Goal: Contribute content

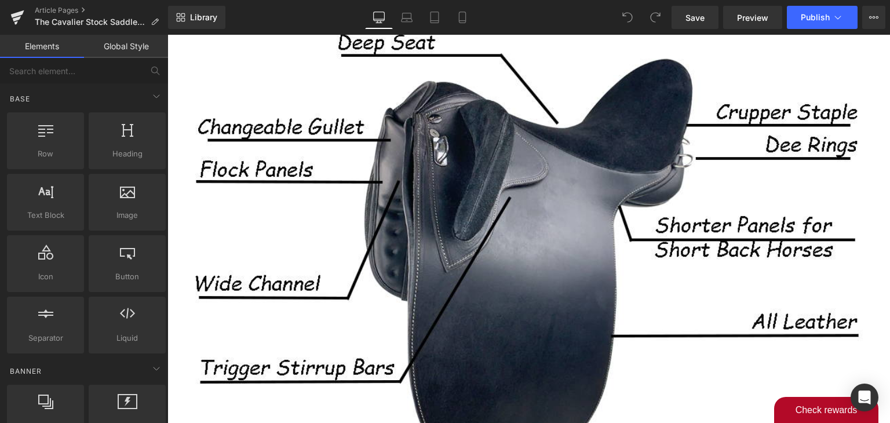
scroll to position [1158, 0]
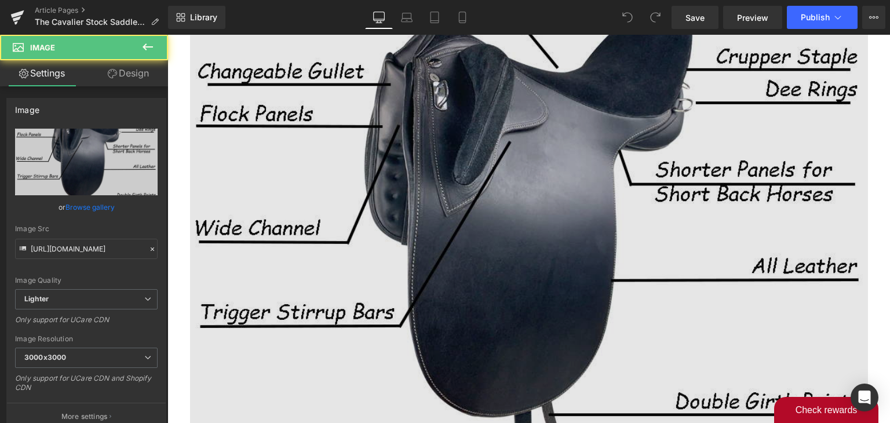
click at [486, 159] on img at bounding box center [529, 245] width 678 height 678
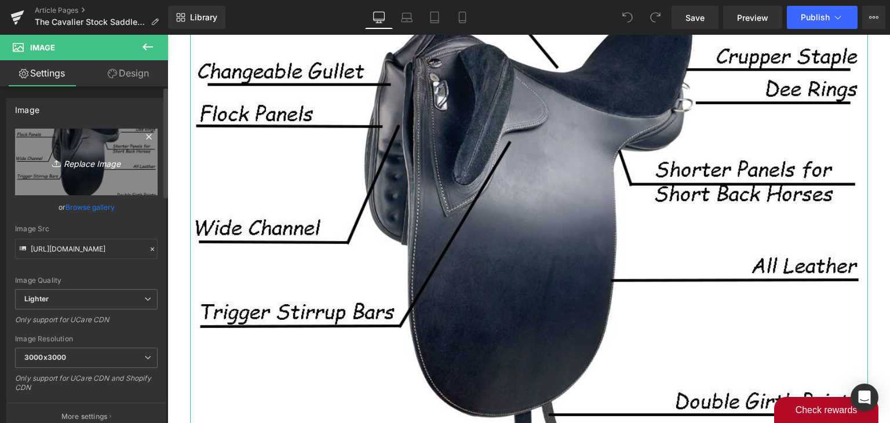
click at [95, 165] on icon "Replace Image" at bounding box center [86, 162] width 93 height 14
type input "C:\fakepath\cavalier stock.png"
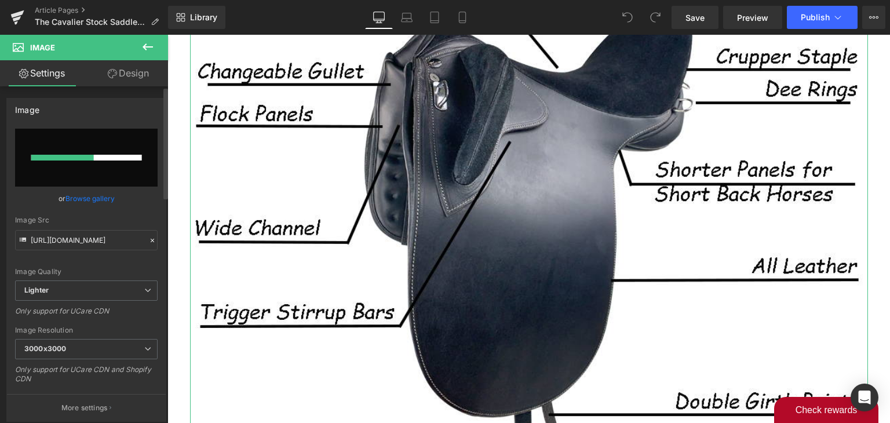
scroll to position [0, 0]
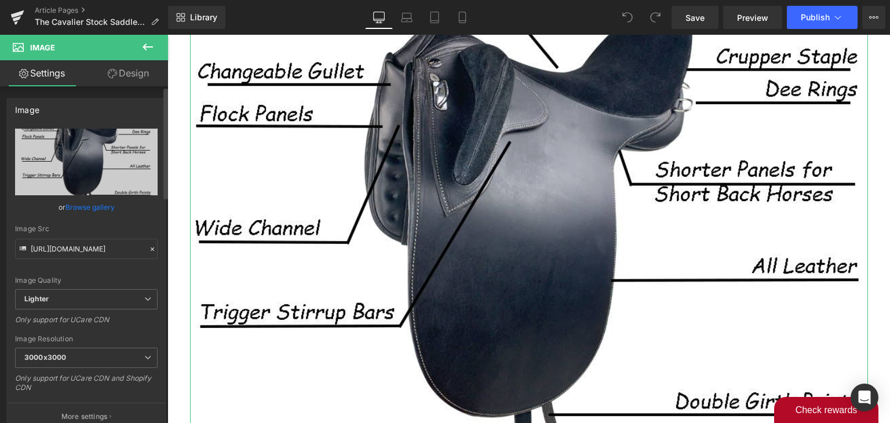
type input "[URL][DOMAIN_NAME]"
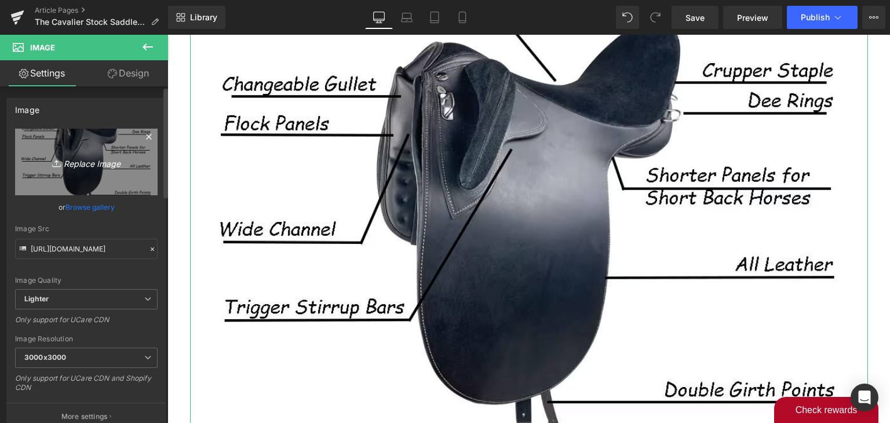
click at [97, 165] on icon "Replace Image" at bounding box center [86, 162] width 93 height 14
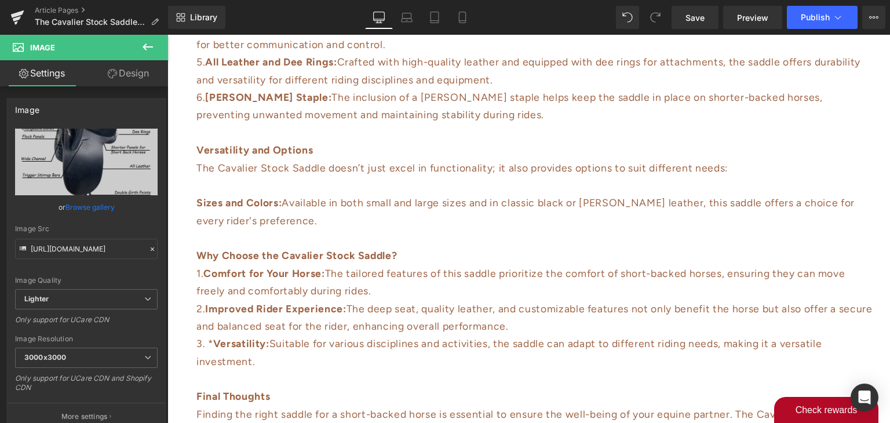
scroll to position [463, 0]
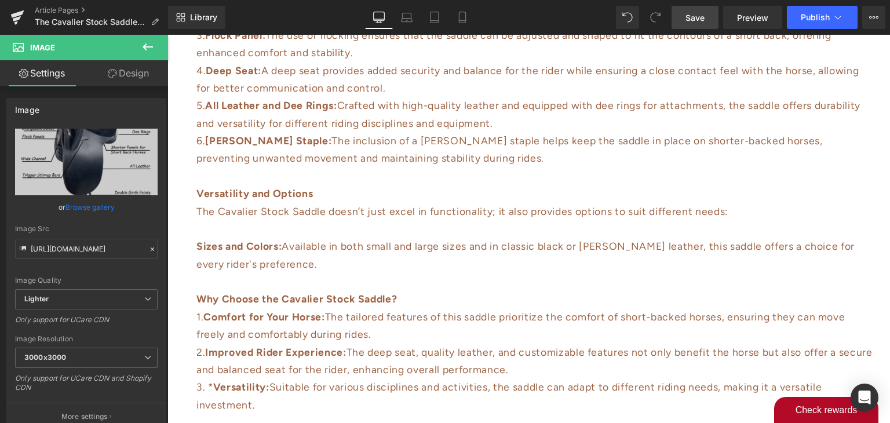
click at [699, 21] on span "Save" at bounding box center [694, 18] width 19 height 12
click at [836, 19] on icon at bounding box center [838, 18] width 12 height 12
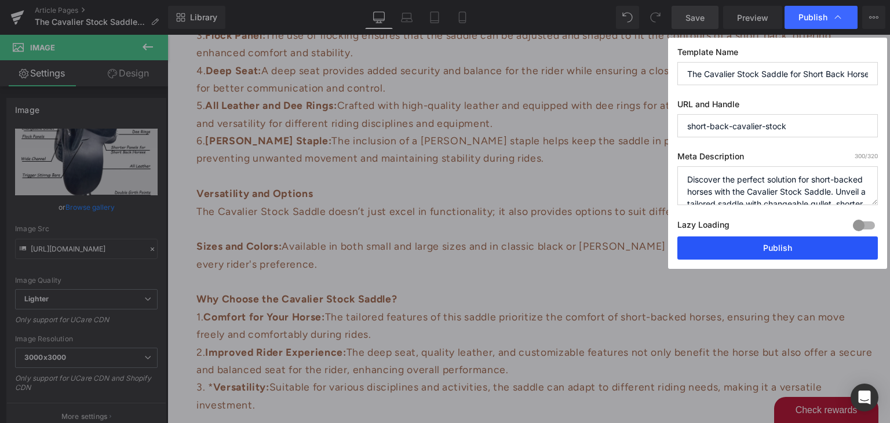
click at [775, 242] on button "Publish" at bounding box center [777, 247] width 200 height 23
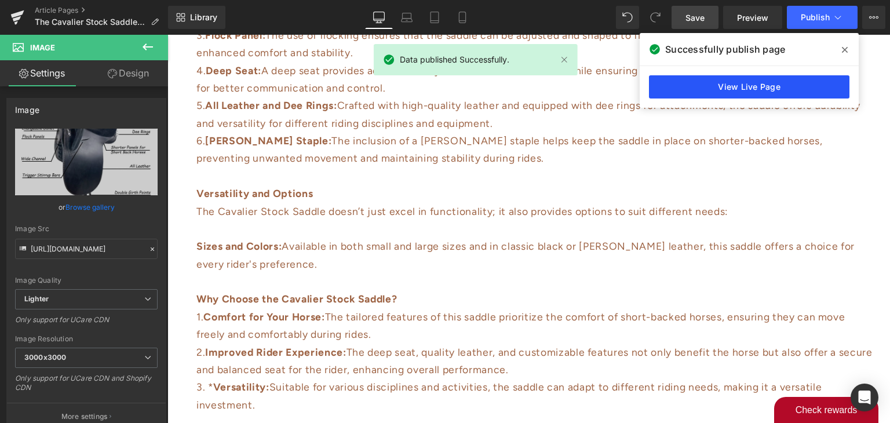
scroll to position [0, 627]
click at [709, 86] on link "View Live Page" at bounding box center [749, 86] width 200 height 23
